Goal: Find specific page/section: Find specific page/section

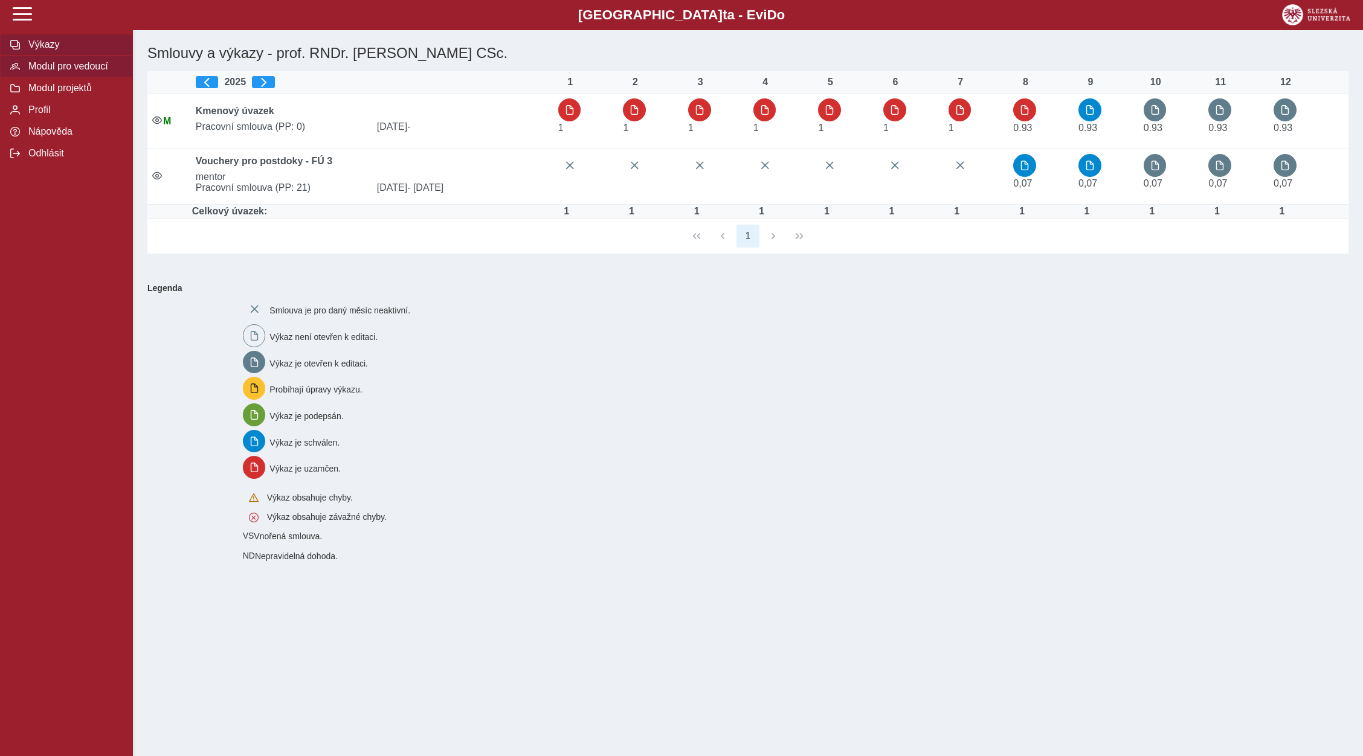
click at [79, 72] on span "Modul pro vedoucí" at bounding box center [74, 66] width 98 height 11
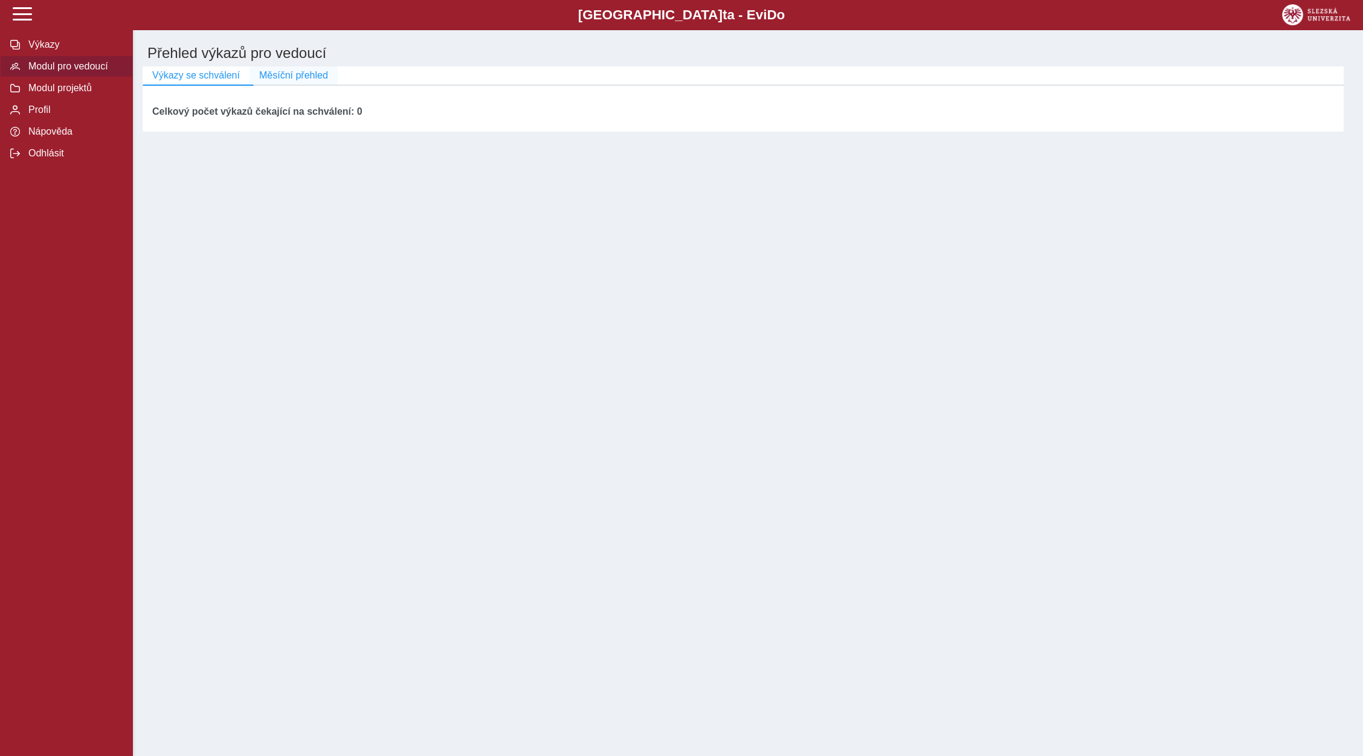
click at [304, 76] on span "Měsíční přehled" at bounding box center [293, 75] width 69 height 11
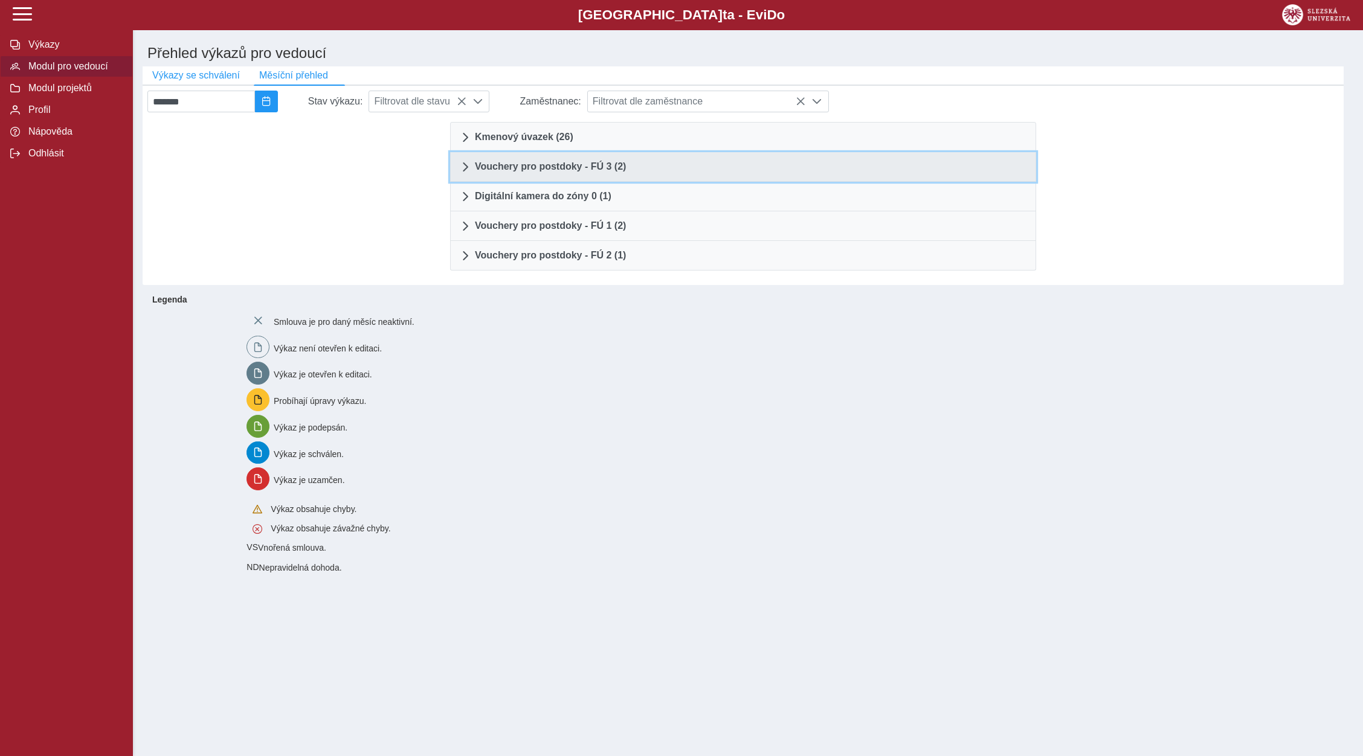
click at [524, 167] on span "Vouchery pro postdoky - FÚ 3 (2)" at bounding box center [550, 167] width 151 height 10
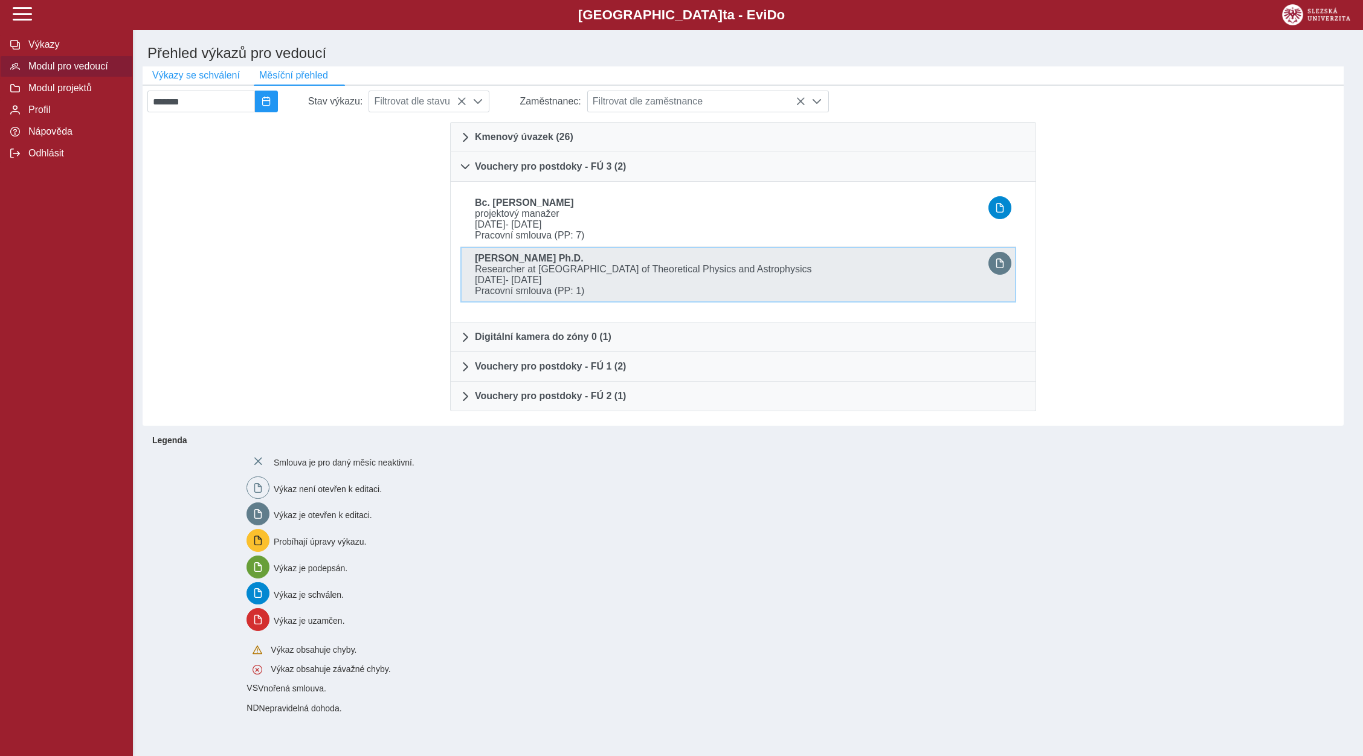
click at [541, 285] on span "- [DATE]" at bounding box center [523, 280] width 36 height 10
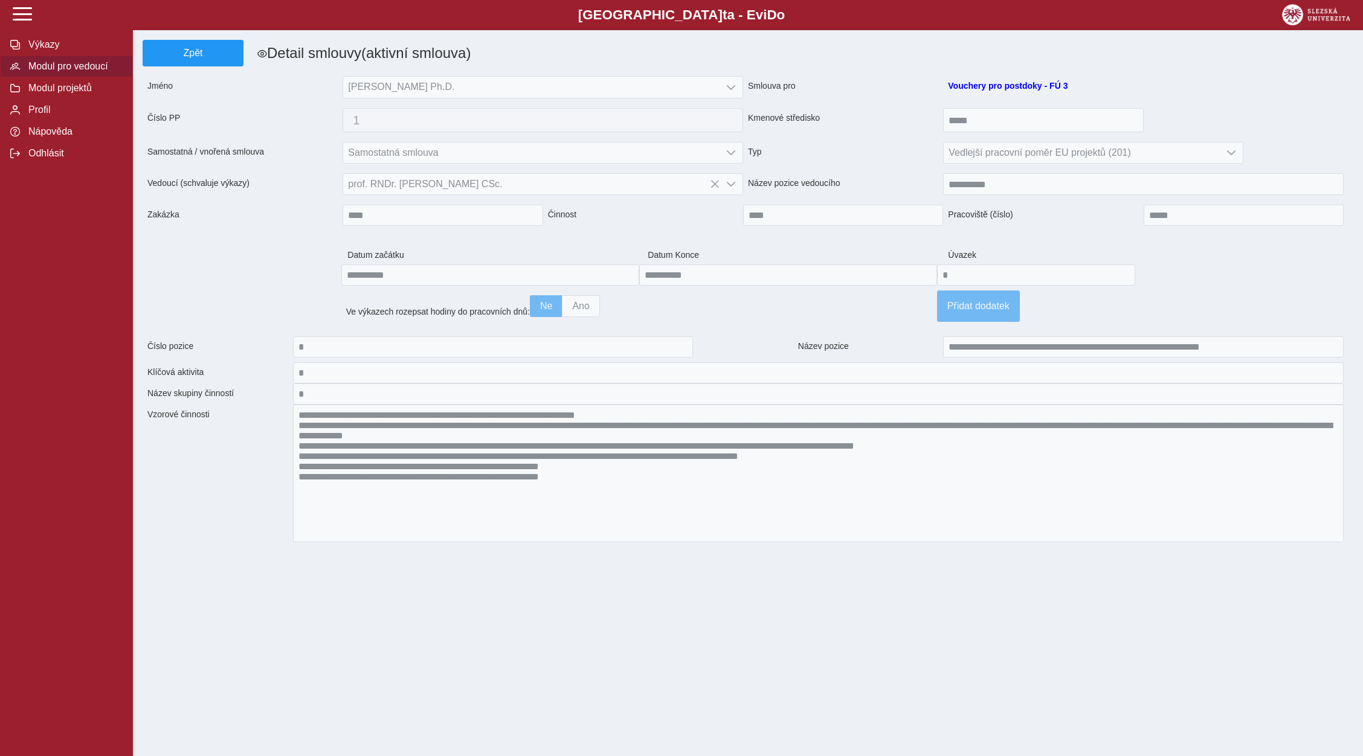
click at [48, 72] on span "Modul pro vedoucí" at bounding box center [74, 66] width 98 height 11
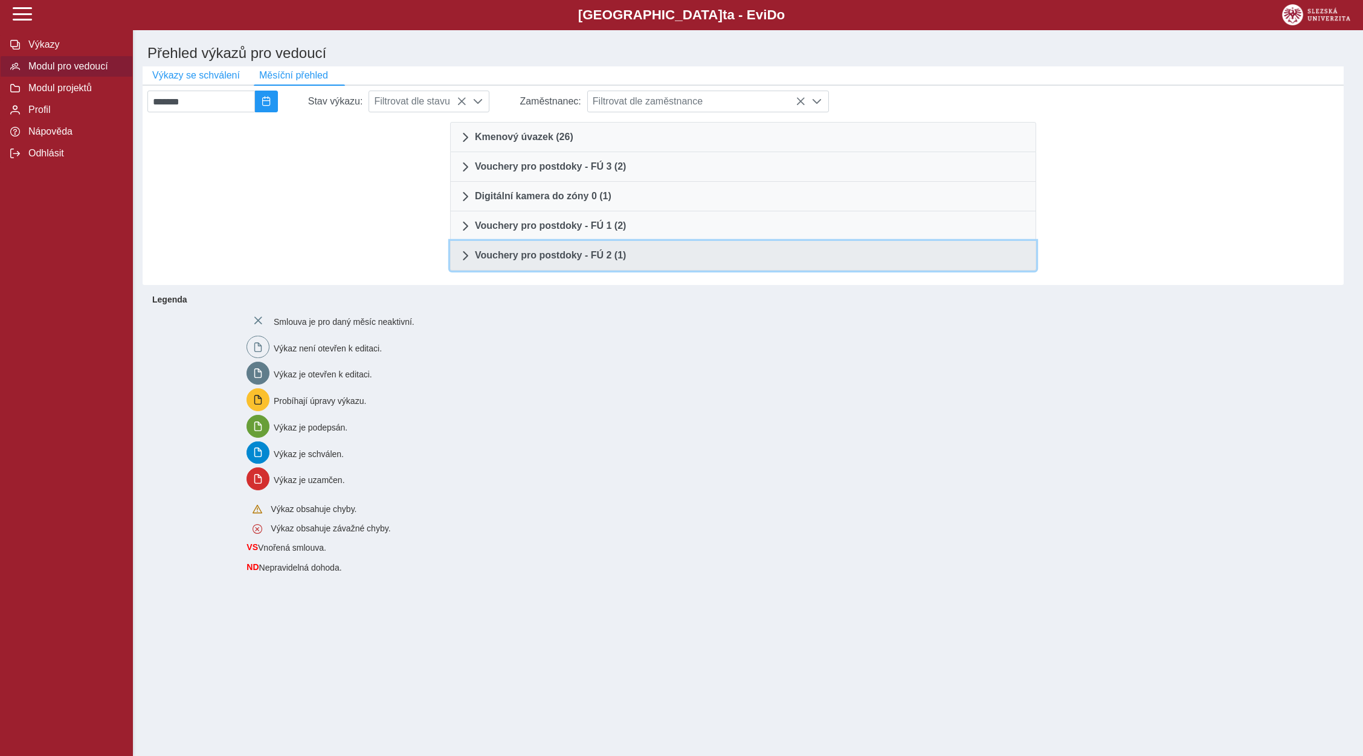
click at [507, 260] on span "Vouchery pro postdoky - FÚ 2 (1)" at bounding box center [550, 256] width 151 height 10
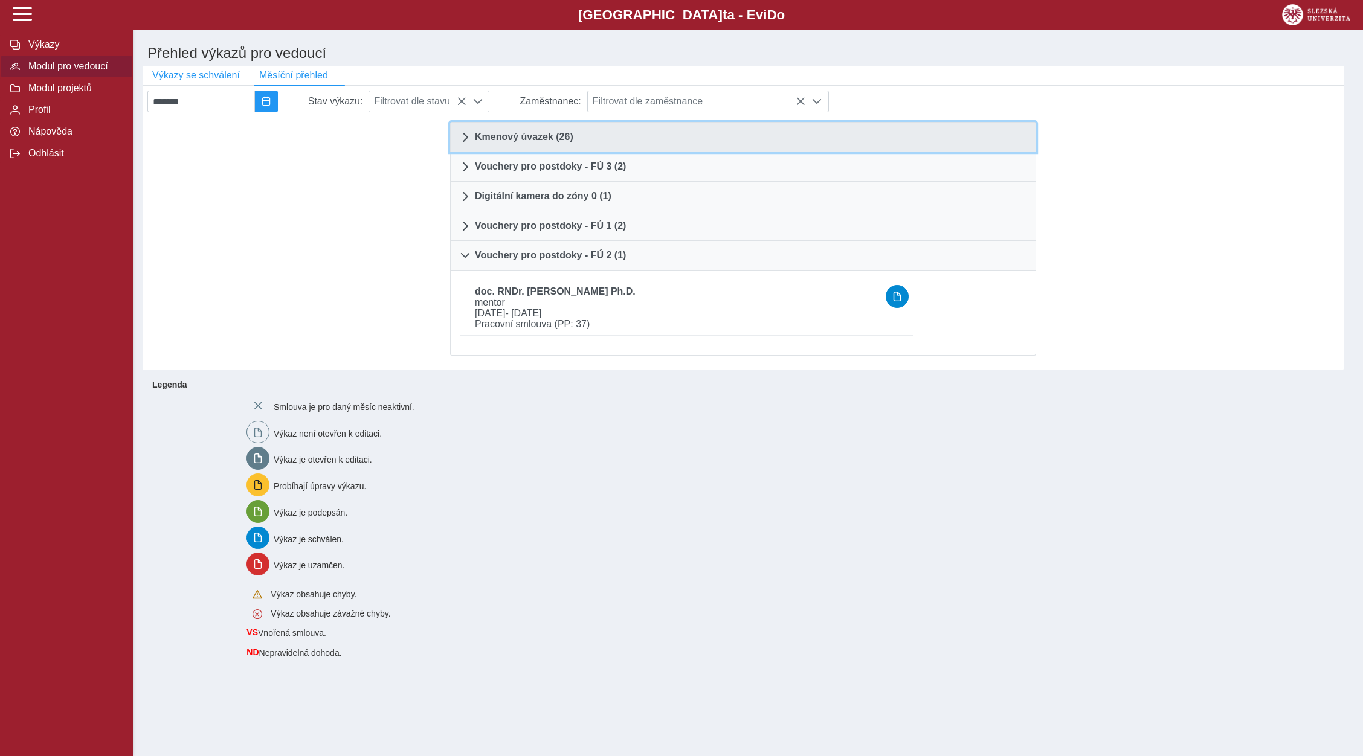
click at [533, 149] on link "Kmenový úvazek (26)" at bounding box center [743, 137] width 586 height 30
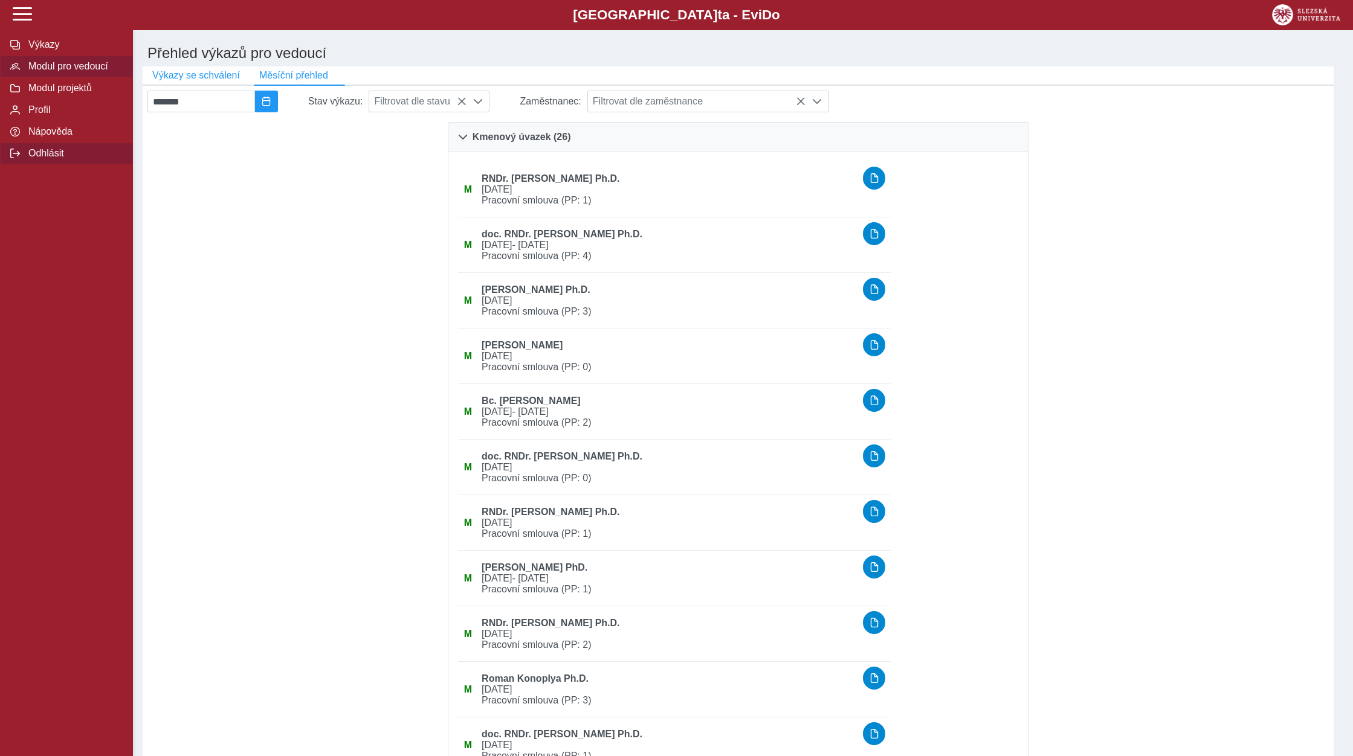
click at [33, 159] on span "Odhlásit" at bounding box center [74, 153] width 98 height 11
